Goal: Obtain resource: Obtain resource

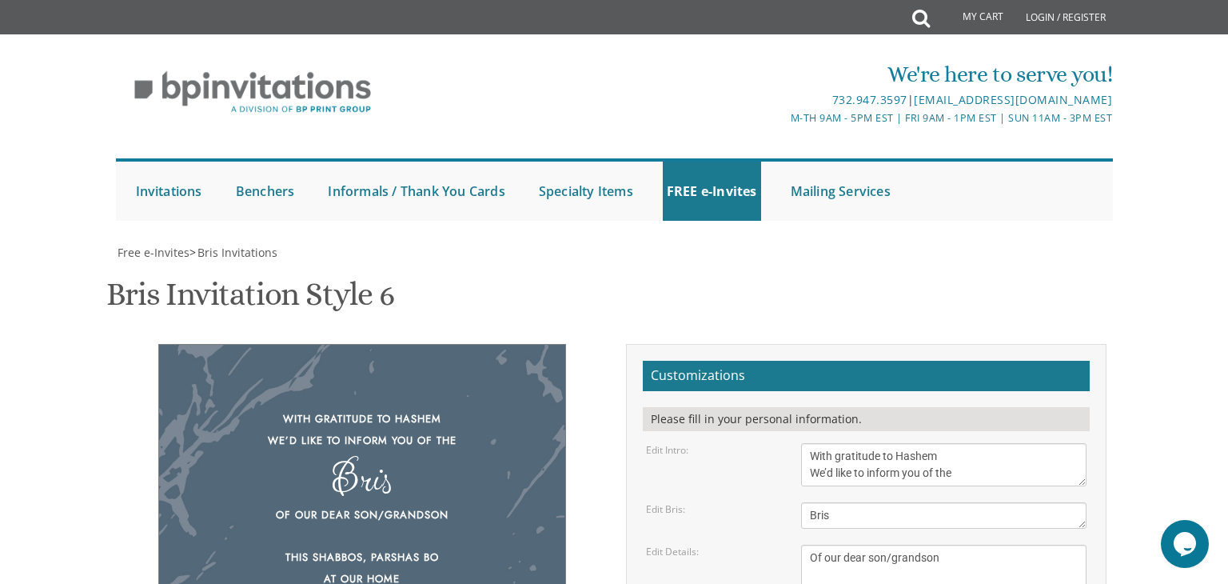
scroll to position [230, 0]
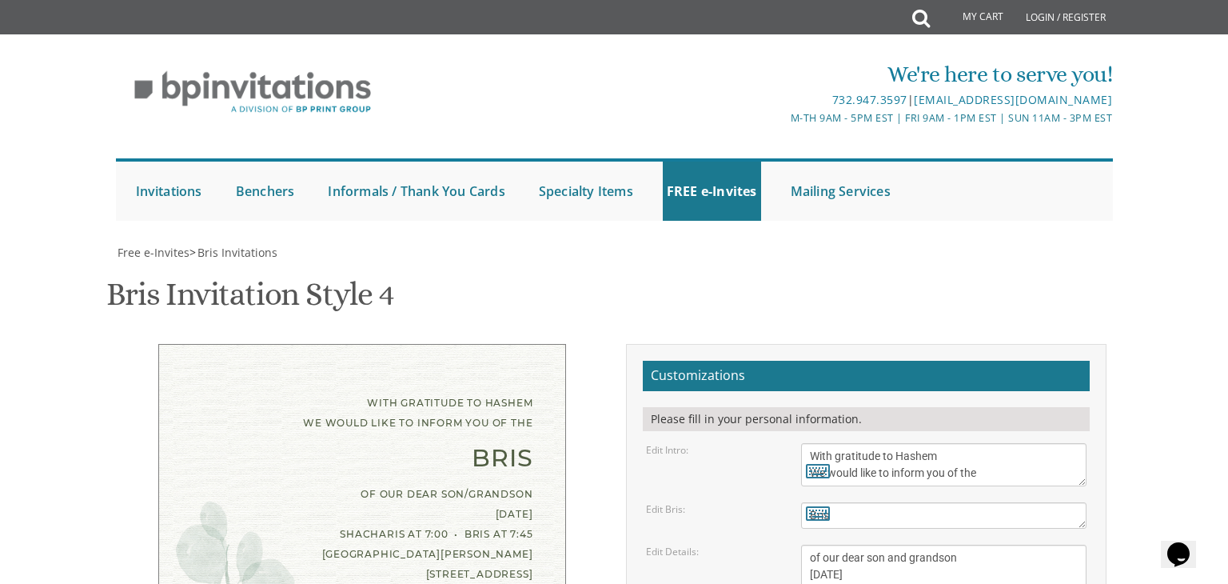
scroll to position [288, 0]
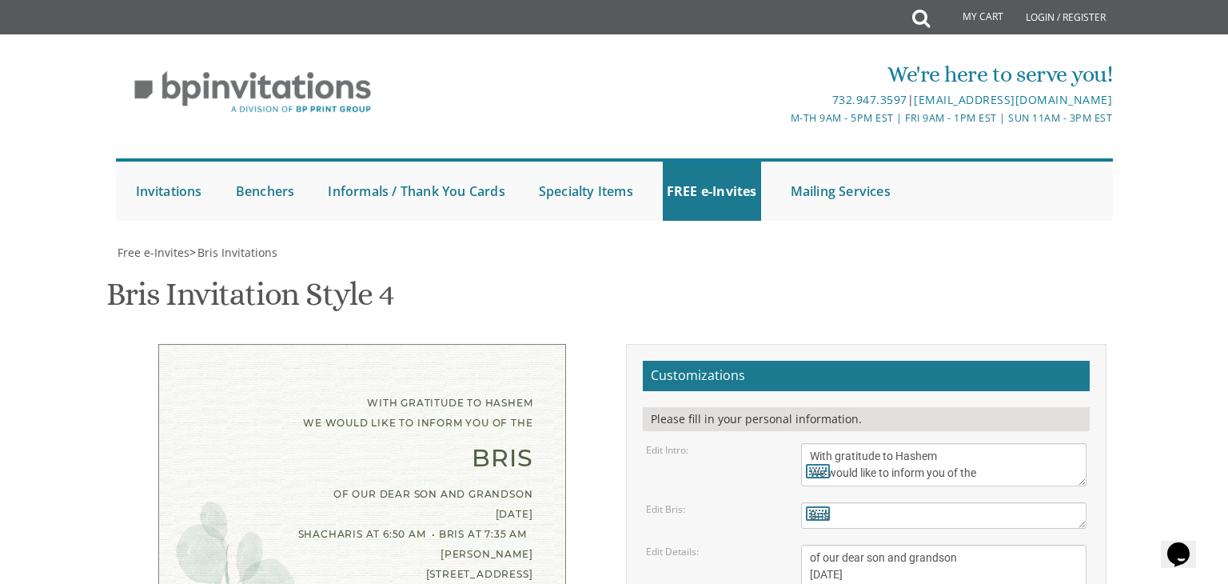
click at [878, 443] on textarea "With gratitude to Hashem We would like to inform you of the" at bounding box center [944, 464] width 286 height 43
click at [850, 502] on textarea "Bris" at bounding box center [944, 515] width 286 height 26
click at [742, 544] on div "Edit Details:" at bounding box center [711, 551] width 155 height 14
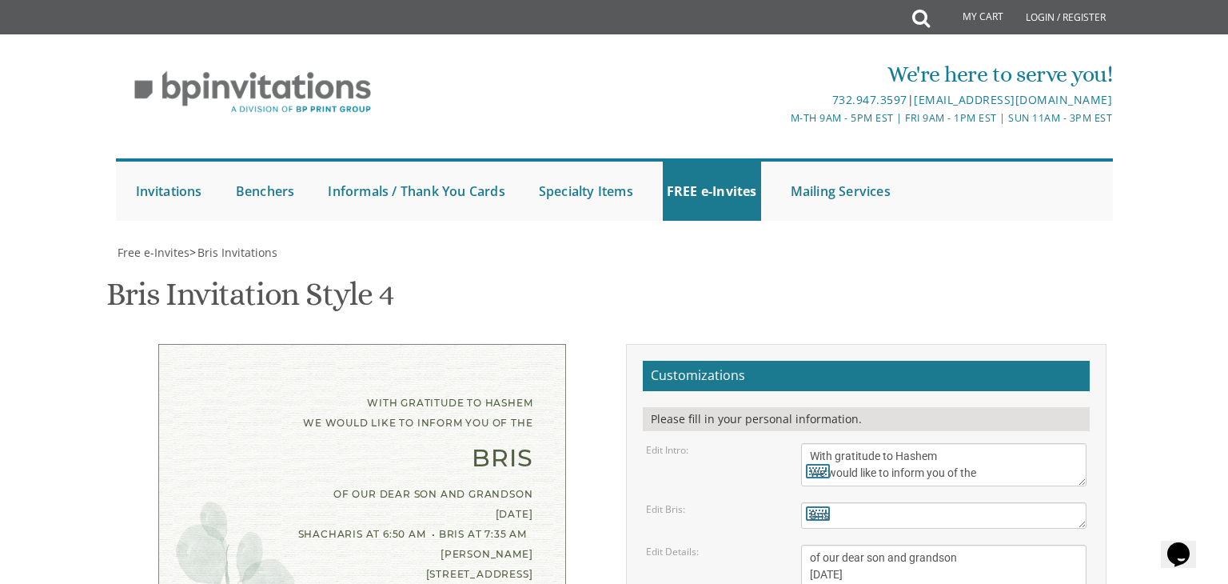
click at [598, 346] on div "With gratitude to Hashem We would like to inform you of the Bris of our dear so…" at bounding box center [361, 566] width 480 height 445
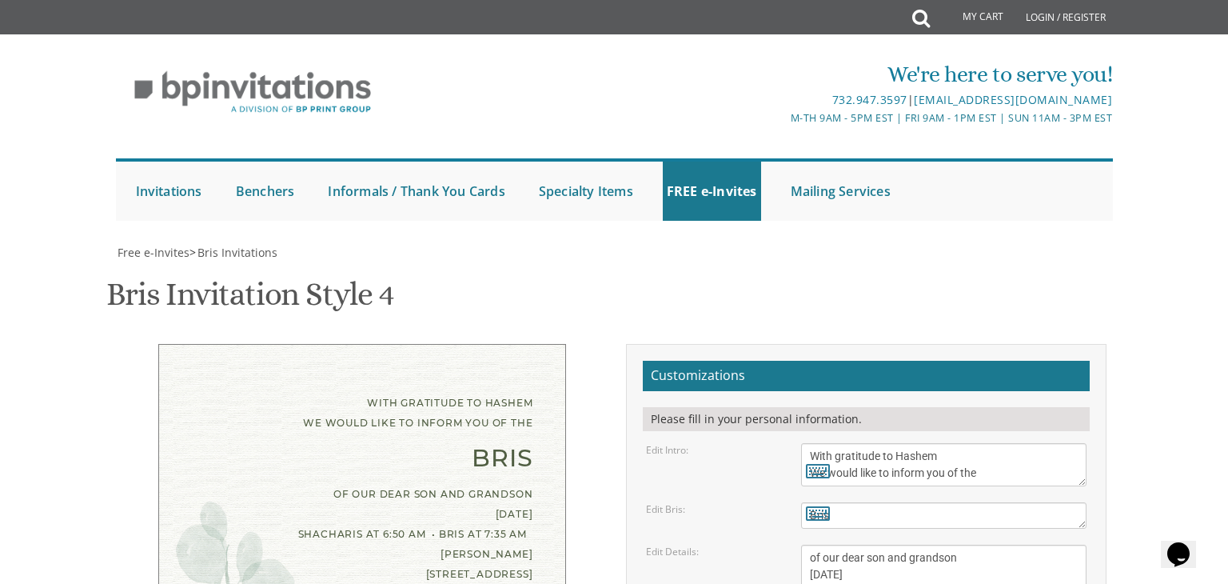
type textarea "[PERSON_NAME] and [PERSON_NAME] Rabbi [PERSON_NAME] and [PERSON_NAME] [PERSON_N…"
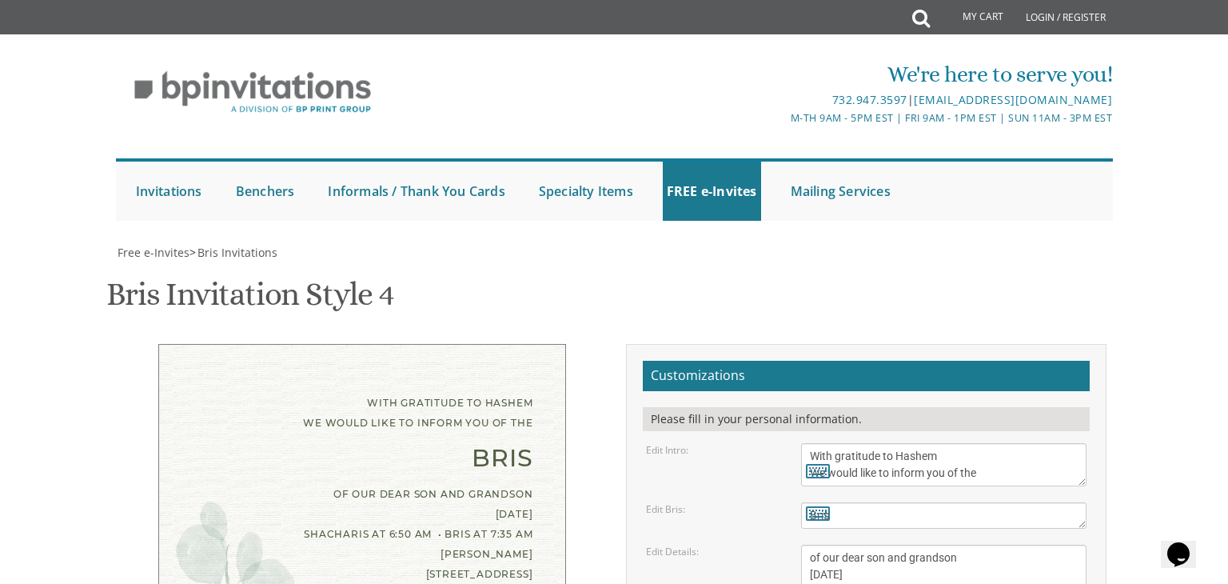
type textarea "of our dear son and grandson [DATE] Shacharis at 6:50 AM • Bris at 7:35 AM [PER…"
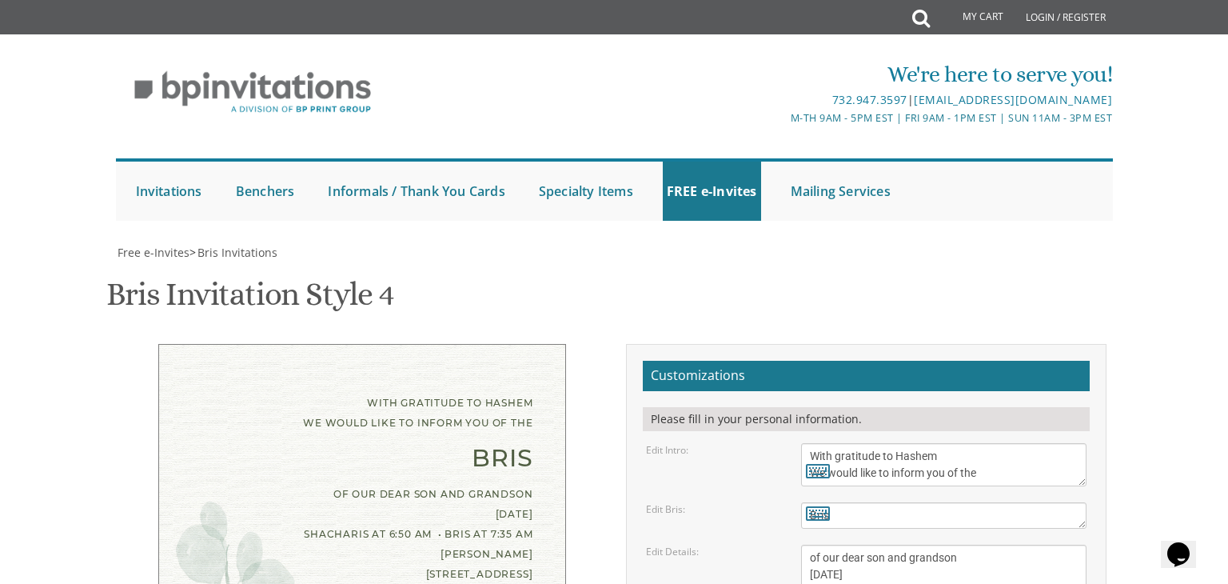
type textarea "Shachar and [PERSON_NAME] [PERSON_NAME] and [PERSON_NAME] [PERSON_NAME] and [PE…"
